Goal: Check status: Check status

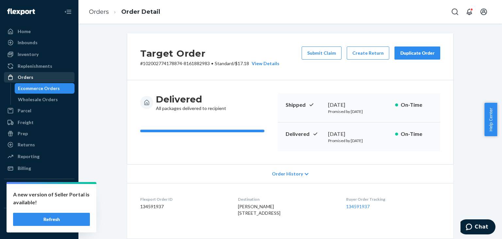
click at [43, 76] on div "Orders" at bounding box center [39, 77] width 69 height 9
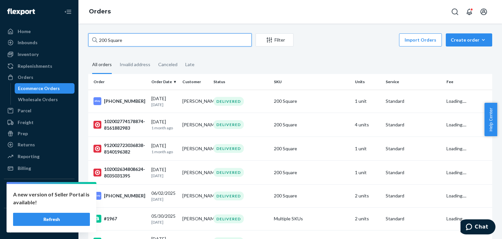
drag, startPoint x: 131, startPoint y: 42, endPoint x: 94, endPoint y: 37, distance: 37.0
click at [94, 37] on div "200 Square" at bounding box center [169, 39] width 163 height 13
paste input "912002877746163-8257498426"
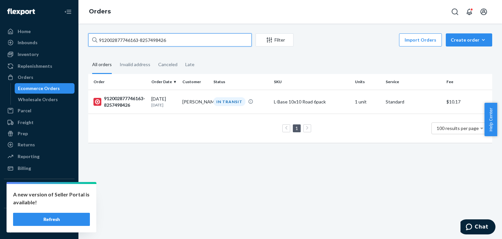
drag, startPoint x: 170, startPoint y: 40, endPoint x: 74, endPoint y: 34, distance: 96.6
click at [74, 34] on div "Home Inbounds Shipping Plans Problems Inventory Products Replenishments Orders …" at bounding box center [251, 119] width 502 height 239
paste input "897798-8266144041"
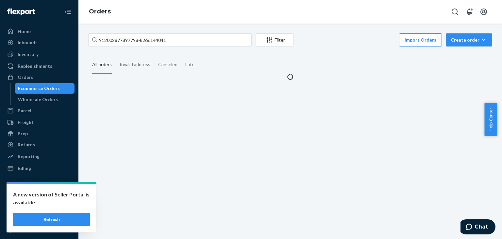
click at [129, 24] on div "912002877897798-8266144041 Filter Import Orders Create order Ecommerce order Re…" at bounding box center [290, 131] width 424 height 215
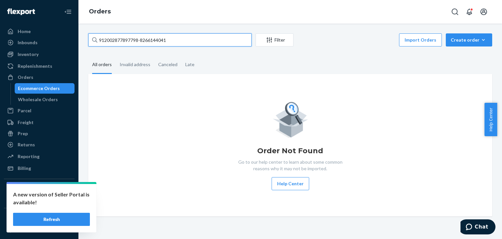
drag, startPoint x: 189, startPoint y: 41, endPoint x: 85, endPoint y: 47, distance: 104.1
click at [85, 47] on div "912002877897798-8266144041 Filter Import Orders Create order Ecommerce order Re…" at bounding box center [290, 124] width 414 height 183
paste input "731476-8257532698"
drag, startPoint x: 200, startPoint y: 41, endPoint x: 73, endPoint y: 29, distance: 128.0
click at [73, 29] on div "Home Inbounds Shipping Plans Problems Inventory Products Replenishments Orders …" at bounding box center [251, 119] width 502 height 239
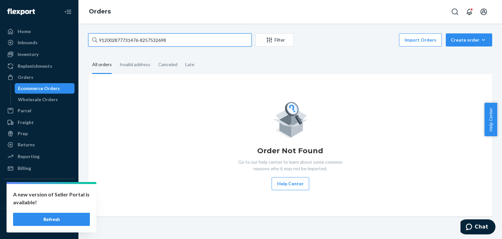
paste input "46163-8257498426"
click at [167, 29] on div "912002877746163-8257498426 Filter Import Orders Create order Ecommerce order Re…" at bounding box center [290, 131] width 424 height 215
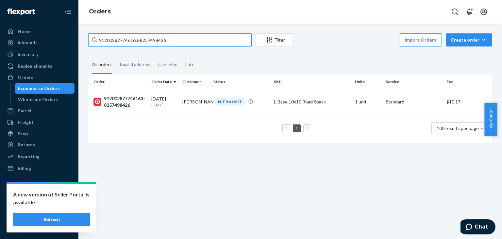
drag, startPoint x: 188, startPoint y: 40, endPoint x: 100, endPoint y: 32, distance: 88.6
click at [100, 32] on div "912002877746163-8257498426 Filter Import Orders Create order Ecommerce order Re…" at bounding box center [290, 131] width 424 height 215
paste input "31476-8257532698"
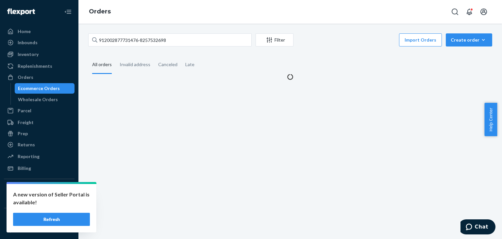
click at [139, 25] on div "912002877731476-8257532698 Filter Import Orders Create order Ecommerce order Re…" at bounding box center [290, 131] width 424 height 215
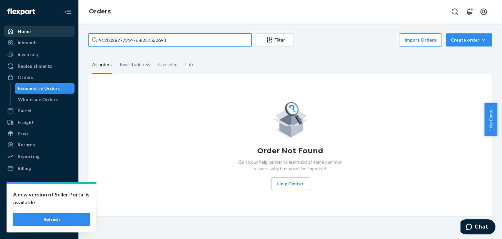
drag, startPoint x: 175, startPoint y: 38, endPoint x: 14, endPoint y: 27, distance: 160.6
click at [2, 29] on div "Home Inbounds Shipping Plans Problems Inventory Products Replenishments Orders …" at bounding box center [251, 119] width 502 height 239
paste input "46163-8257498426"
type input "912002877746163-8257498426"
click at [140, 24] on div "912002877746163-8257498426 Filter Import Orders Create order Ecommerce order Re…" at bounding box center [290, 131] width 424 height 215
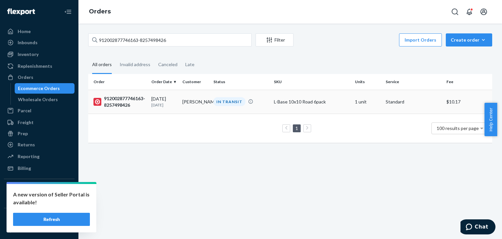
click at [128, 100] on div "912002877746163-8257498426" at bounding box center [119, 101] width 53 height 13
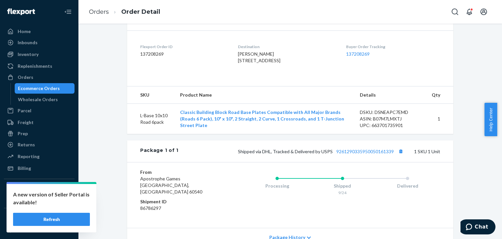
scroll to position [220, 0]
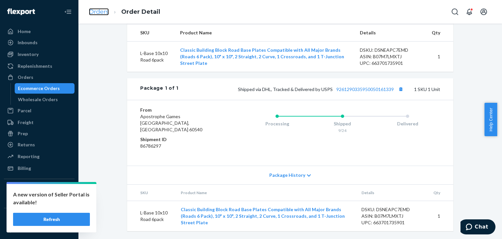
click at [104, 13] on link "Orders" at bounding box center [99, 11] width 20 height 7
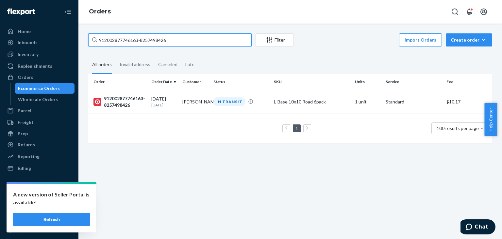
drag, startPoint x: 171, startPoint y: 44, endPoint x: 87, endPoint y: 27, distance: 85.6
click at [87, 27] on div "912002877746163-8257498426 Filter Import Orders Create order Ecommerce order Re…" at bounding box center [290, 131] width 424 height 215
paste input "897798-8266144041"
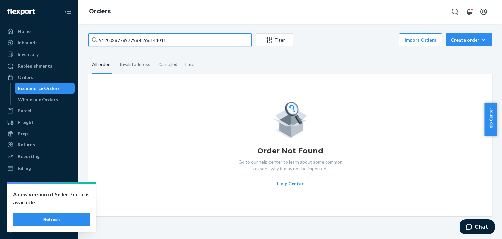
drag, startPoint x: 179, startPoint y: 42, endPoint x: 95, endPoint y: 33, distance: 84.1
click at [95, 33] on div "912002877897798-8266144041" at bounding box center [169, 39] width 163 height 13
paste input "731476-8257532698"
type input "912002877731476-8257532698"
click at [157, 26] on div "912002877731476-8257532698 Filter Import Orders Create order Ecommerce order Re…" at bounding box center [290, 131] width 424 height 215
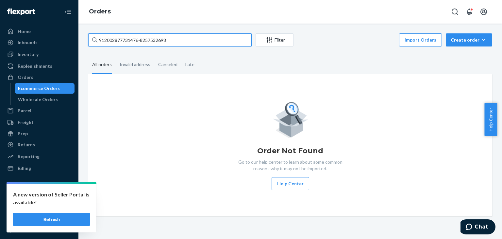
click at [176, 40] on input "912002877731476-8257532698" at bounding box center [169, 39] width 163 height 13
click at [42, 220] on button "Refresh" at bounding box center [51, 218] width 77 height 13
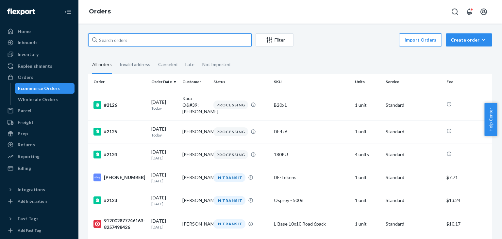
click at [179, 39] on input "text" at bounding box center [169, 39] width 163 height 13
paste input "912002877731476-8257532698"
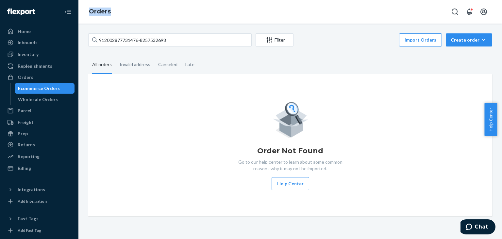
drag, startPoint x: 88, startPoint y: 10, endPoint x: 121, endPoint y: 13, distance: 33.8
click at [121, 13] on div "Orders" at bounding box center [290, 12] width 424 height 24
click at [182, 39] on input "912002877731476-8257532698" at bounding box center [169, 39] width 163 height 13
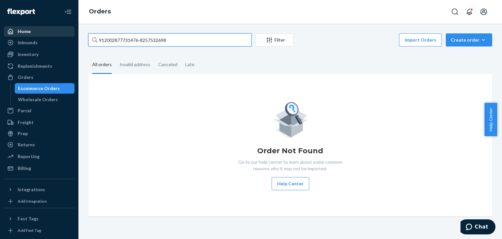
drag, startPoint x: 187, startPoint y: 40, endPoint x: 30, endPoint y: 29, distance: 156.6
click at [23, 29] on div "Home Inbounds Shipping Plans Problems Inventory Products Replenishments Orders …" at bounding box center [251, 119] width 502 height 239
paste input "46163-8257498426"
type input "912002877746163-8257498426"
click at [190, 25] on div "912002877746163-8257498426 Filter Import Orders Create order Ecommerce order Re…" at bounding box center [290, 131] width 424 height 215
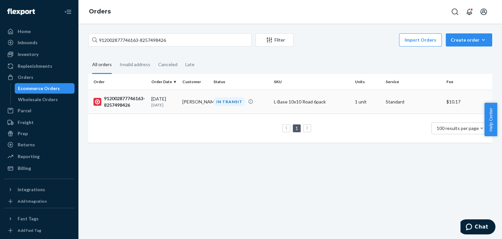
click at [133, 97] on div "912002877746163-8257498426" at bounding box center [119, 101] width 53 height 13
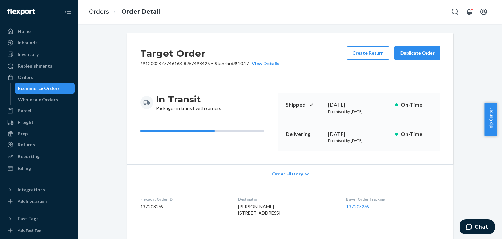
click at [147, 55] on h2 "Target Order" at bounding box center [209, 53] width 139 height 14
drag, startPoint x: 143, startPoint y: 54, endPoint x: 195, endPoint y: 54, distance: 52.6
click at [145, 53] on h2 "Target Order" at bounding box center [209, 53] width 139 height 14
drag, startPoint x: 195, startPoint y: 54, endPoint x: 199, endPoint y: 55, distance: 3.7
click at [199, 55] on h2 "Target Order" at bounding box center [209, 53] width 139 height 14
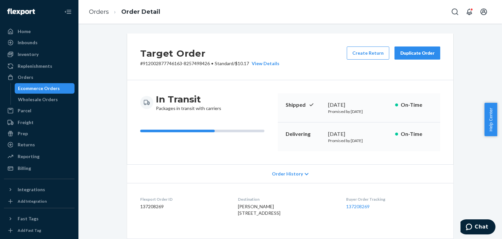
click at [200, 54] on h2 "Target Order" at bounding box center [209, 53] width 139 height 14
click at [137, 51] on div "Target Order # 912002877746163-8257498426 • Standard / $10.17 View Details Crea…" at bounding box center [290, 56] width 326 height 47
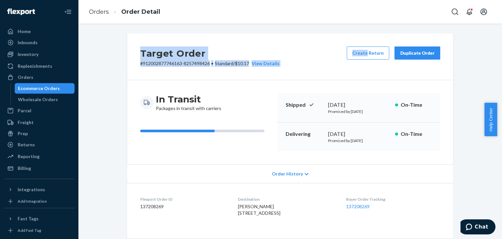
drag, startPoint x: 137, startPoint y: 51, endPoint x: 339, endPoint y: 75, distance: 202.7
click at [339, 75] on div "Target Order # 912002877746163-8257498426 • Standard / $10.17 View Details Crea…" at bounding box center [290, 56] width 326 height 47
click at [338, 75] on div "Target Order # 912002877746163-8257498426 • Standard / $10.17 View Details Crea…" at bounding box center [290, 56] width 326 height 47
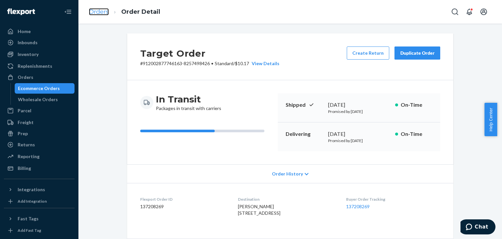
click at [96, 12] on link "Orders" at bounding box center [99, 11] width 20 height 7
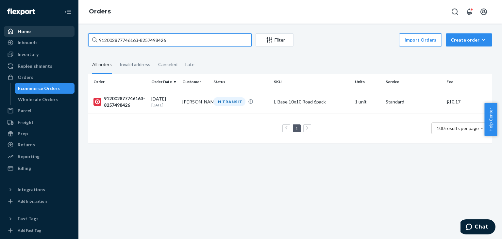
drag, startPoint x: 194, startPoint y: 42, endPoint x: 65, endPoint y: 32, distance: 129.8
click at [65, 32] on div "Home Inbounds Shipping Plans Problems Inventory Products Replenishments Orders …" at bounding box center [251, 119] width 502 height 239
paste input "31476-8257532698"
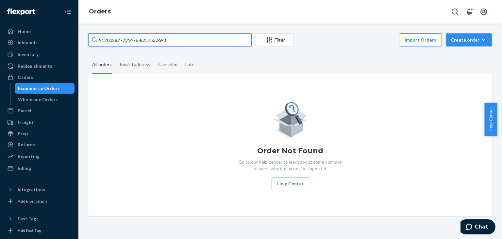
type input "912002877731476-8257532698"
click at [224, 93] on div "Order Not Found Go to our help center to learn about some common reasons why it…" at bounding box center [290, 145] width 404 height 142
click at [189, 39] on input "912002877731476-8257532698" at bounding box center [169, 39] width 163 height 13
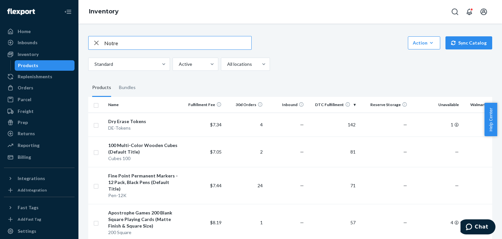
type input "Notre"
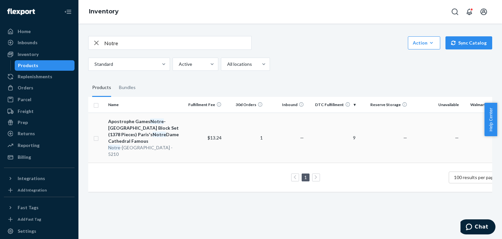
click at [139, 127] on div "Apostrophe Games Notre -Dame Cathedral Building Block Set (1378 Pieces) Paris's…" at bounding box center [144, 131] width 72 height 26
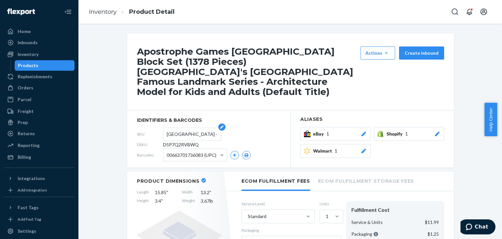
click at [206, 133] on input "Notre-Dame Cathedral - 5210" at bounding box center [192, 134] width 51 height 12
click at [174, 83] on h1 "Apostrophe Games Notre-Dame Cathedral Building Block Set (1378 Pieces) Paris's …" at bounding box center [247, 71] width 220 height 50
click at [178, 129] on input "Notre-Dame Cathedral - 5210" at bounding box center [192, 134] width 51 height 12
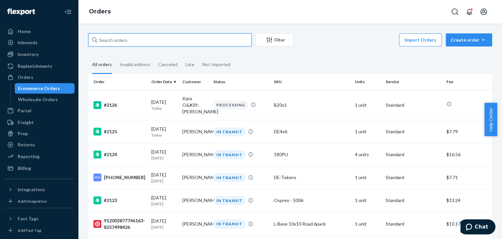
click at [189, 39] on input "text" at bounding box center [169, 39] width 163 height 13
paste input "912002877731476-8257532698"
type input "912002877731476-8257532698"
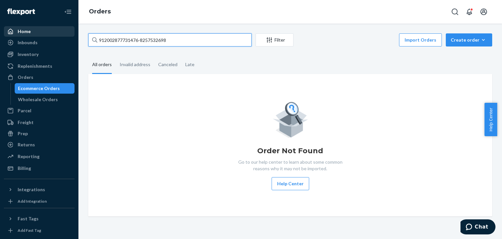
drag, startPoint x: 0, startPoint y: 0, endPoint x: 14, endPoint y: 30, distance: 33.0
click at [14, 30] on div "Home Inbounds Shipping Plans Problems Inventory Products Replenishments Orders …" at bounding box center [251, 119] width 502 height 239
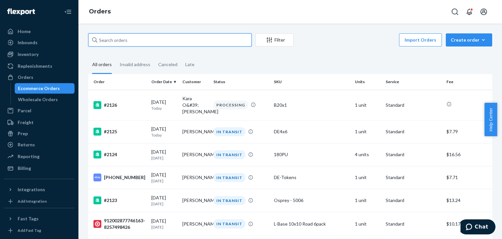
drag, startPoint x: 138, startPoint y: 36, endPoint x: 93, endPoint y: 37, distance: 44.5
click at [93, 37] on div at bounding box center [169, 39] width 163 height 13
click at [93, 37] on input "text" at bounding box center [169, 39] width 163 height 13
paste input "912002877897798-8266144041"
type input "912002877897798-8266144041"
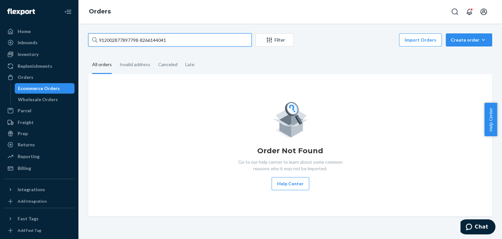
drag, startPoint x: 172, startPoint y: 41, endPoint x: 73, endPoint y: 39, distance: 98.4
click at [73, 39] on div "Home Inbounds Shipping Plans Problems Inventory Products Replenishments Orders …" at bounding box center [251, 119] width 502 height 239
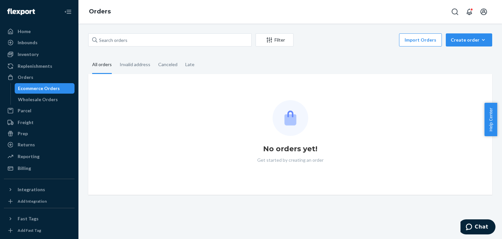
click at [136, 28] on div "Filter Import Orders Create order Ecommerce order Removal order All orders Inva…" at bounding box center [290, 131] width 424 height 215
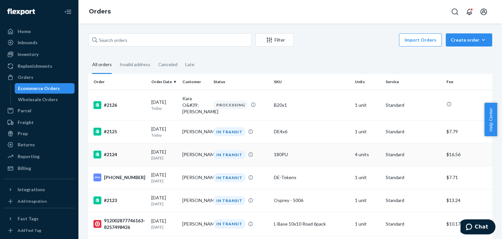
click at [117, 150] on div "#2124" at bounding box center [119, 154] width 53 height 8
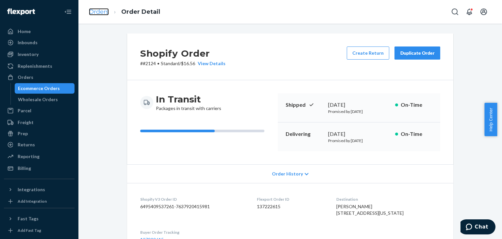
click at [94, 15] on link "Orders" at bounding box center [99, 11] width 20 height 7
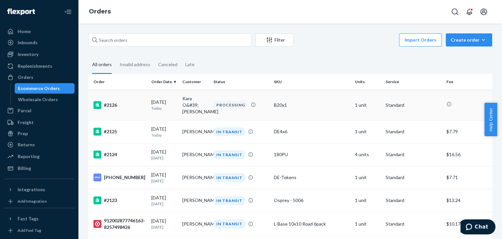
click at [107, 101] on div "#2126" at bounding box center [119, 105] width 53 height 8
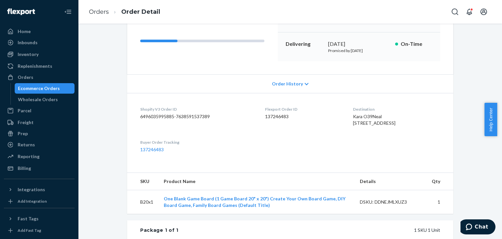
scroll to position [58, 0]
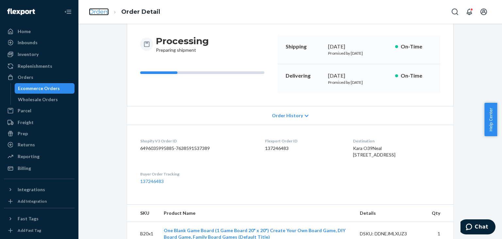
click at [99, 14] on link "Orders" at bounding box center [99, 11] width 20 height 7
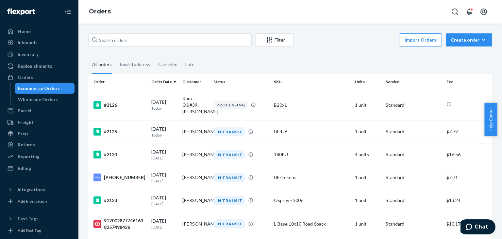
drag, startPoint x: 84, startPoint y: 28, endPoint x: 84, endPoint y: 23, distance: 5.3
click at [84, 28] on div "Filter Import Orders Create order Ecommerce order Removal order All orders Inva…" at bounding box center [290, 131] width 424 height 215
click at [36, 165] on div "Billing" at bounding box center [39, 167] width 69 height 9
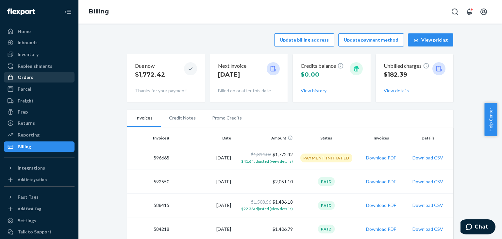
click at [32, 79] on div "Orders" at bounding box center [39, 77] width 69 height 9
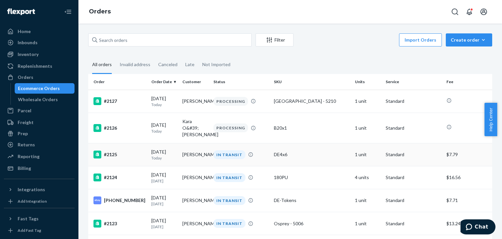
click at [120, 150] on div "#2125" at bounding box center [119, 154] width 53 height 8
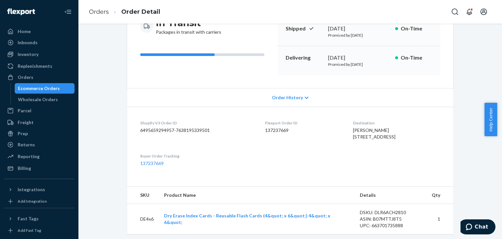
scroll to position [152, 0]
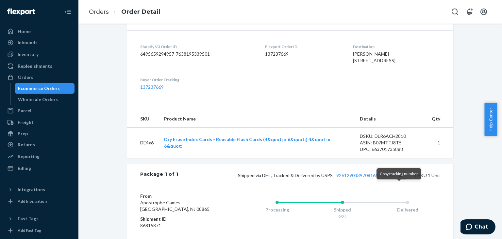
click at [396, 179] on button "Copy tracking number" at bounding box center [400, 175] width 8 height 8
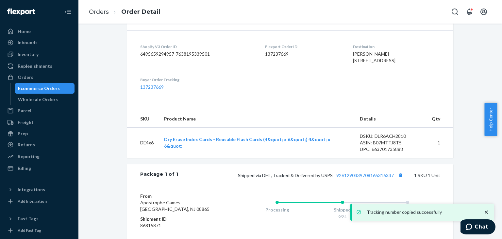
click at [241, 178] on span "Shipped via DHL, Tracked & Delivered by USPS 9261290339708165316337" at bounding box center [321, 175] width 167 height 6
drag, startPoint x: 241, startPoint y: 189, endPoint x: 327, endPoint y: 187, distance: 86.3
click at [327, 178] on span "Shipped via DHL, Tracked & Delivered by USPS 9261290339708165316337" at bounding box center [321, 175] width 167 height 6
copy span "Shipped via DHL, Tracked & Delivered by USPS"
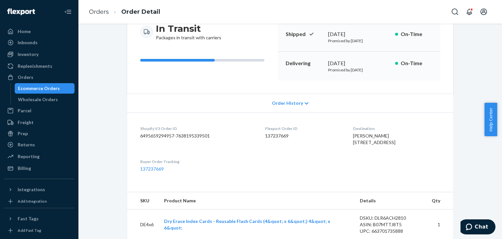
scroll to position [0, 0]
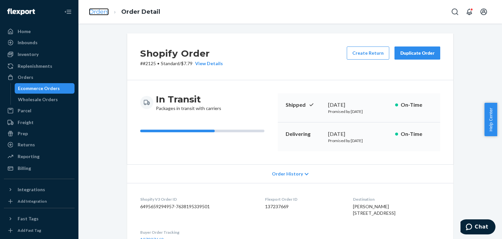
click at [92, 12] on link "Orders" at bounding box center [99, 11] width 20 height 7
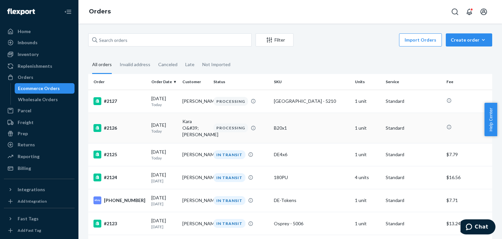
click at [113, 127] on div "#2126" at bounding box center [119, 128] width 53 height 8
click at [191, 23] on div "Orders" at bounding box center [290, 12] width 424 height 24
click at [184, 18] on div "Orders" at bounding box center [290, 12] width 424 height 24
